Goal: Information Seeking & Learning: Learn about a topic

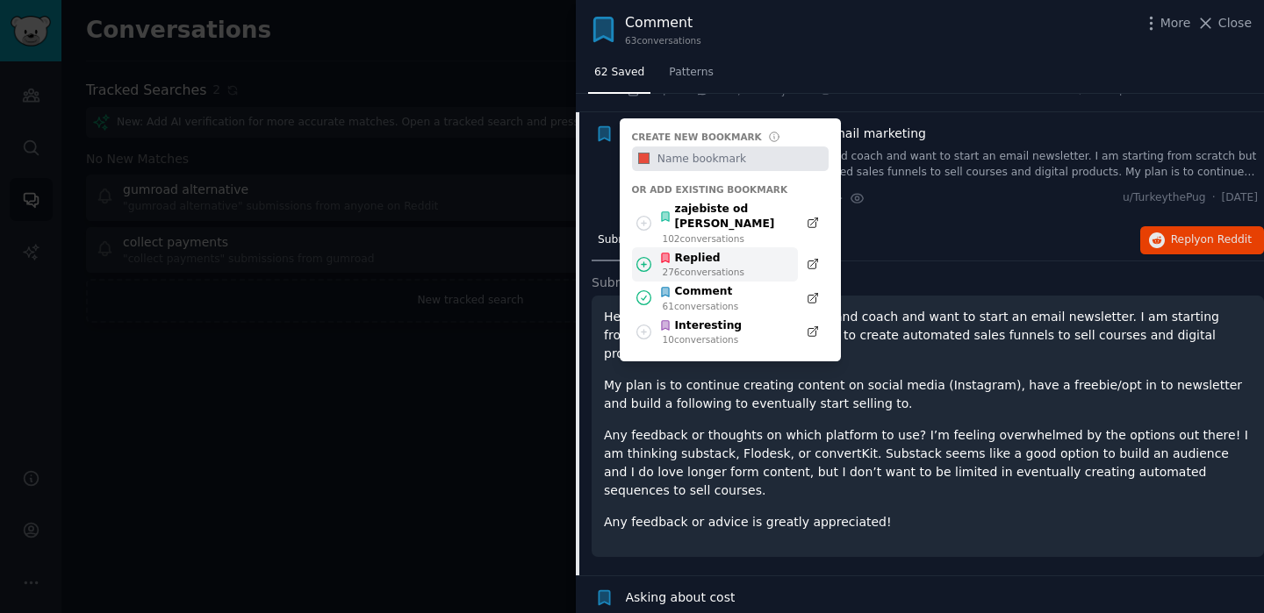
click at [643, 255] on icon at bounding box center [643, 264] width 18 height 18
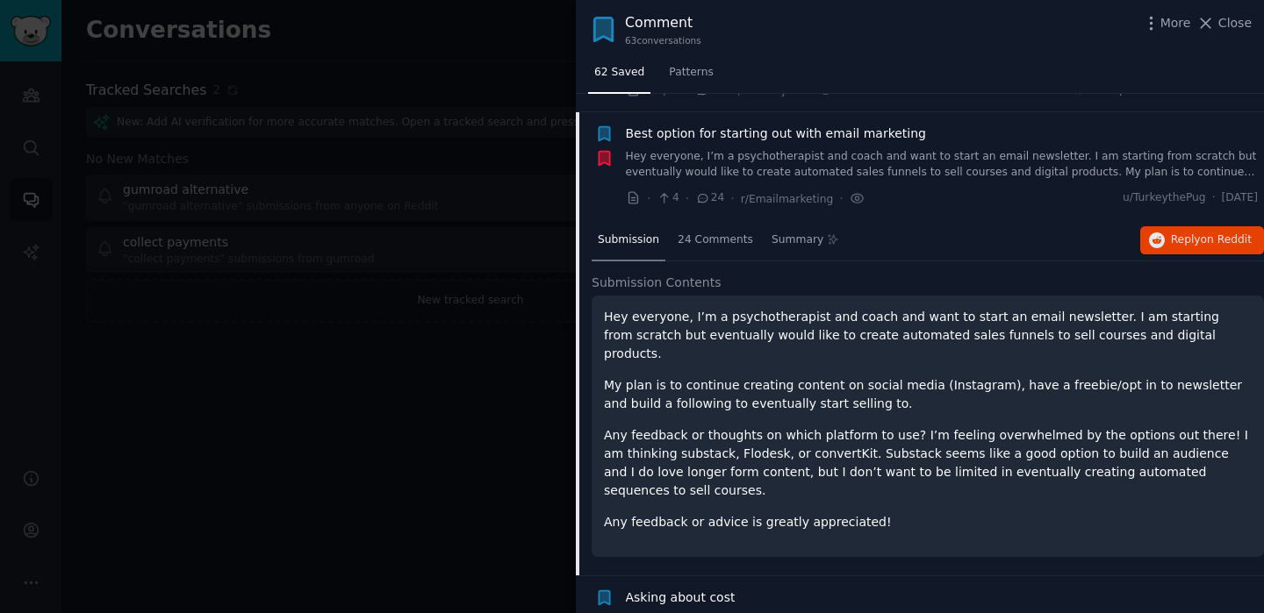
click at [674, 149] on link "Hey everyone, I’m a psychotherapist and coach and want to start an email newsle…" at bounding box center [942, 164] width 633 height 31
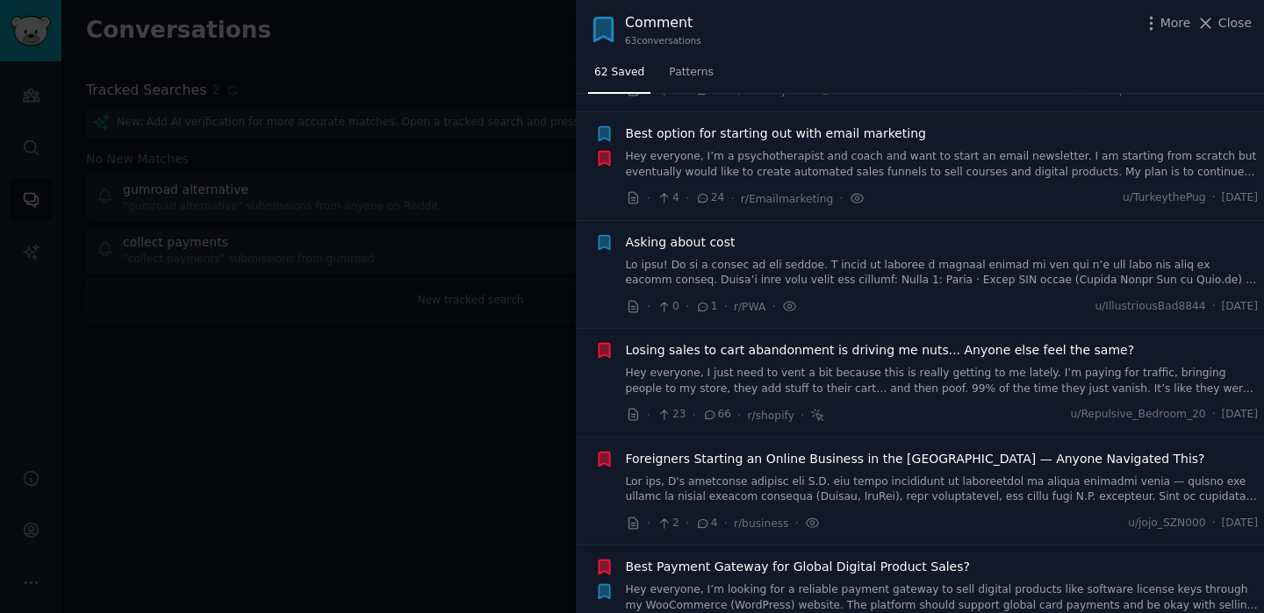
click at [651, 149] on link "Hey everyone, I’m a psychotherapist and coach and want to start an email newsle…" at bounding box center [942, 164] width 633 height 31
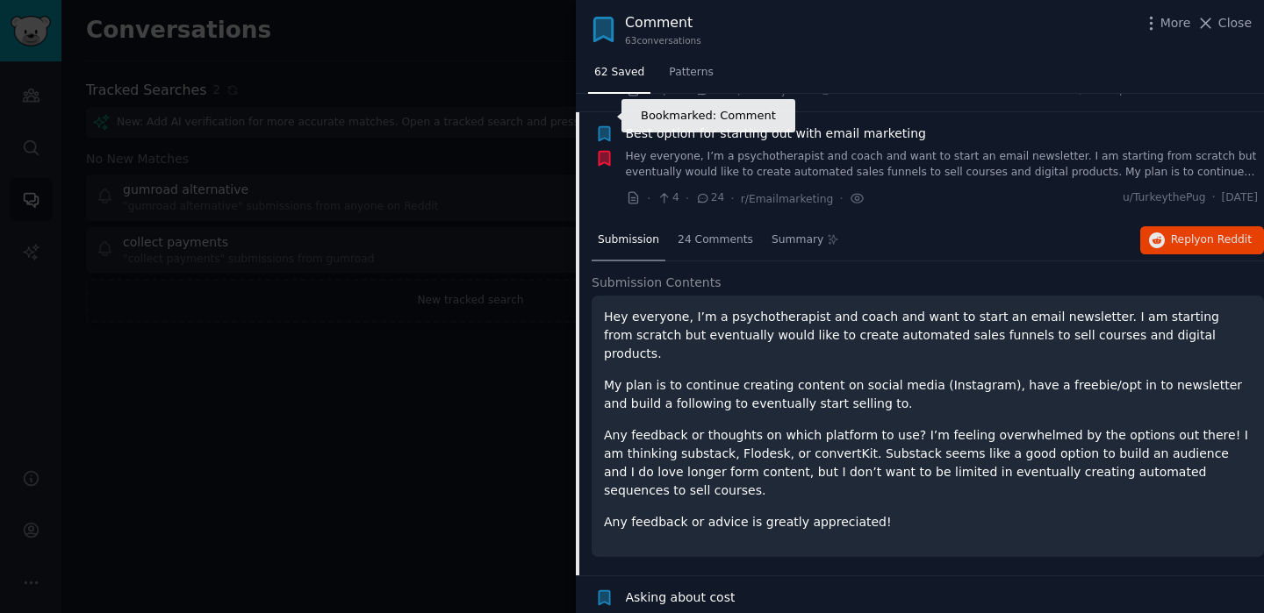
click at [604, 127] on icon "button" at bounding box center [603, 134] width 11 height 14
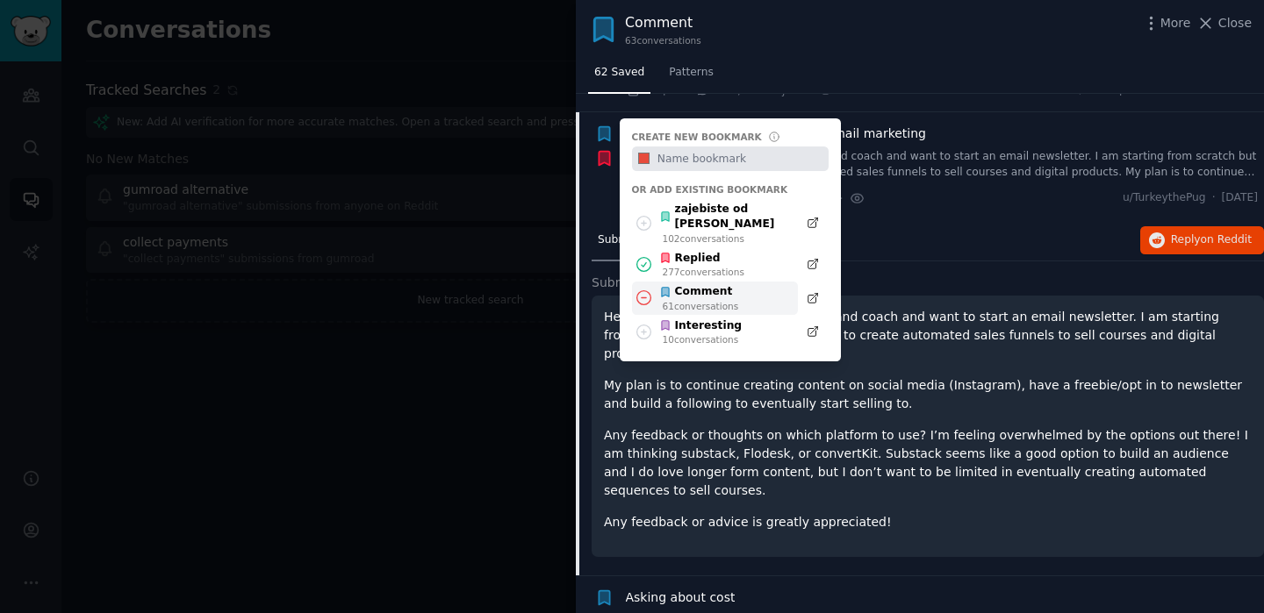
click at [644, 289] on icon at bounding box center [643, 298] width 18 height 18
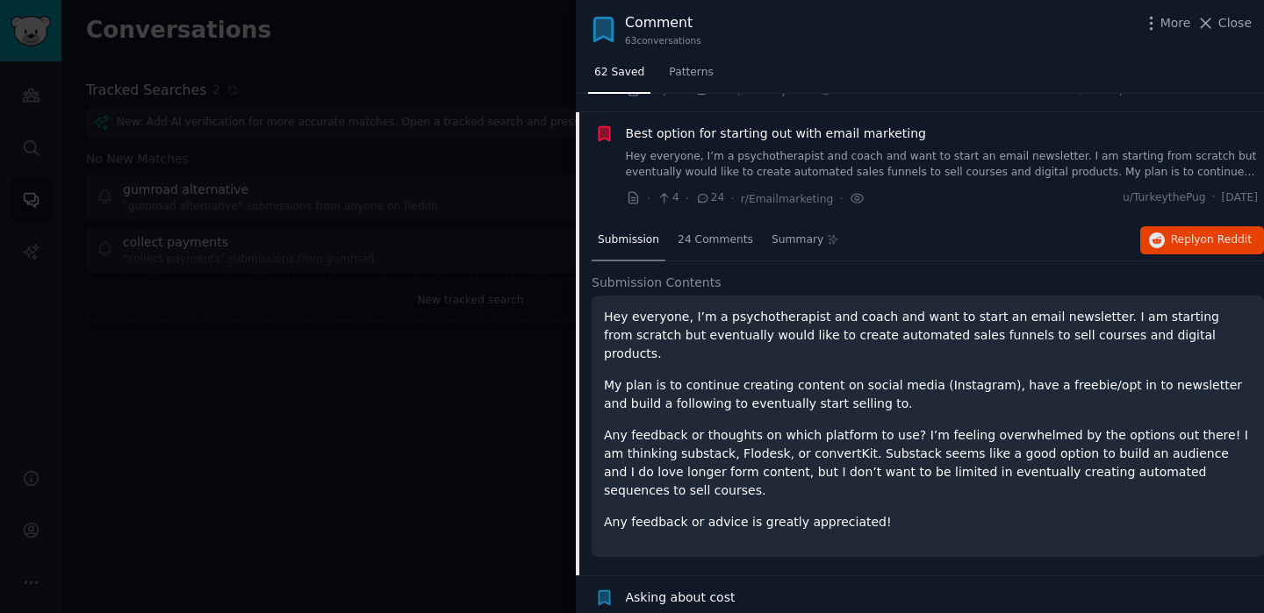
click at [792, 125] on div "Best option for starting out with email marketing Hey everyone, I’m a psychothe…" at bounding box center [942, 152] width 633 height 55
click at [748, 130] on div "Best option for starting out with email marketing Hey everyone, I’m a psychothe…" at bounding box center [942, 152] width 633 height 55
click at [705, 125] on span "Best option for starting out with email marketing" at bounding box center [776, 134] width 301 height 18
